Goal: Navigation & Orientation: Find specific page/section

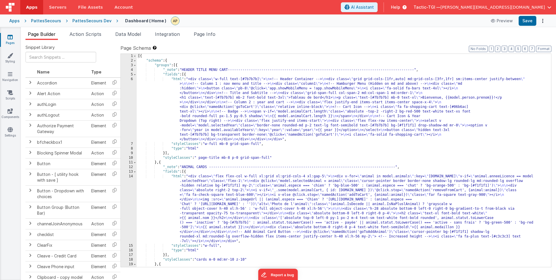
click at [296, 47] on label "Page Schema Shortcuts: Find: command-f Fold: command-option-L Unfold: command-o…" at bounding box center [336, 48] width 431 height 7
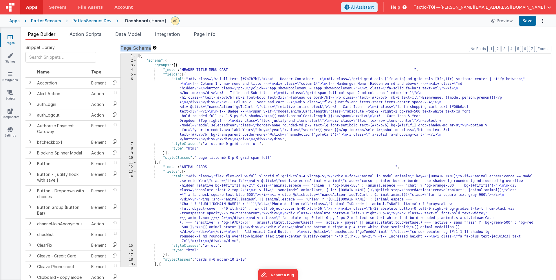
drag, startPoint x: 296, startPoint y: 47, endPoint x: 300, endPoint y: 29, distance: 18.6
click at [296, 47] on label "Page Schema Shortcuts: Find: command-f Fold: command-option-L Unfold: command-o…" at bounding box center [336, 48] width 431 height 7
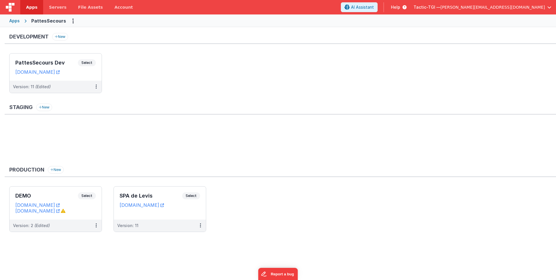
click at [240, 20] on div "Apps PattesSecours" at bounding box center [278, 20] width 556 height 13
